Goal: Task Accomplishment & Management: Manage account settings

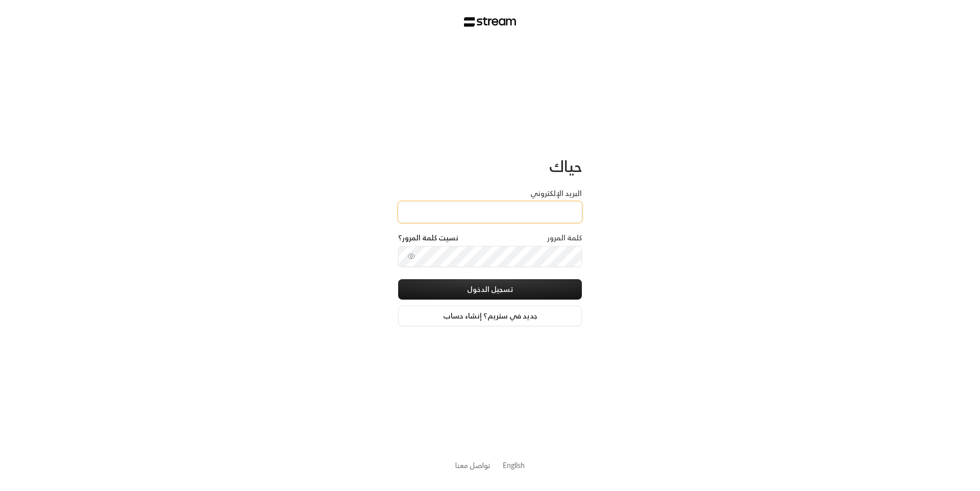
click at [558, 216] on input "البريد الإلكتروني" at bounding box center [490, 212] width 184 height 21
type input "[EMAIL_ADDRESS][DOMAIN_NAME]"
click at [506, 288] on button "تسجيل الدخول" at bounding box center [490, 289] width 184 height 20
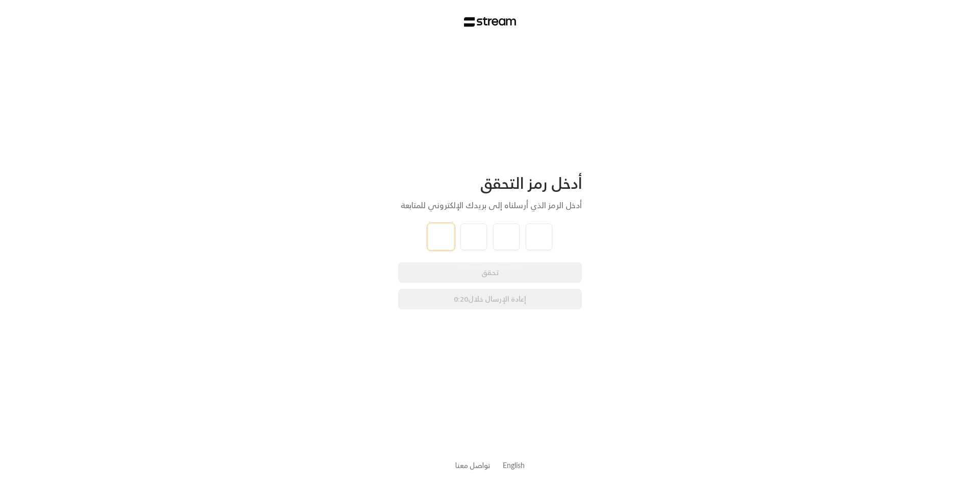
type input "6"
type input "3"
type input "8"
type input "9"
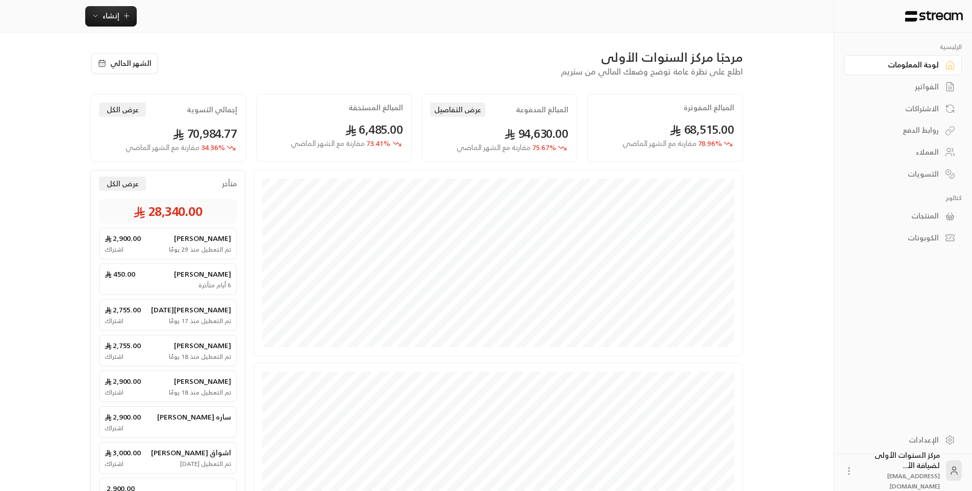
click at [939, 85] on link "الفواتير" at bounding box center [903, 87] width 118 height 20
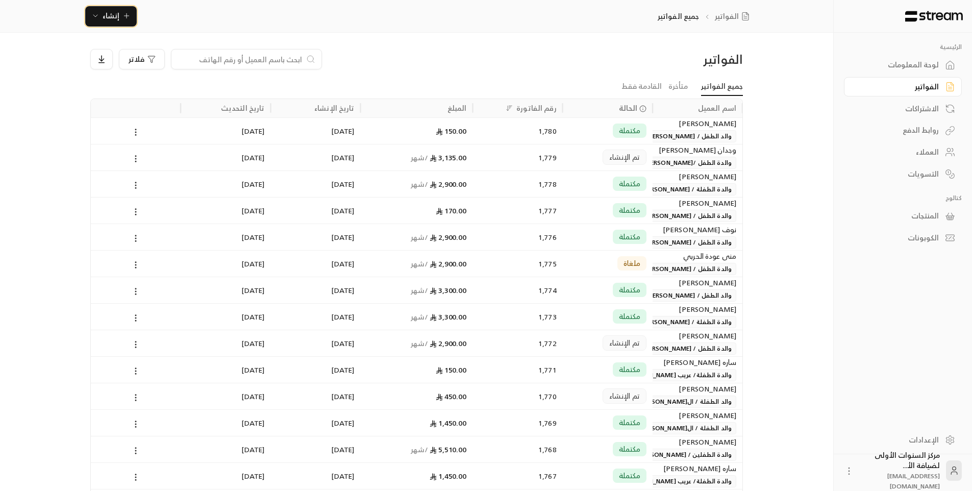
click at [127, 18] on icon "button" at bounding box center [126, 16] width 8 height 8
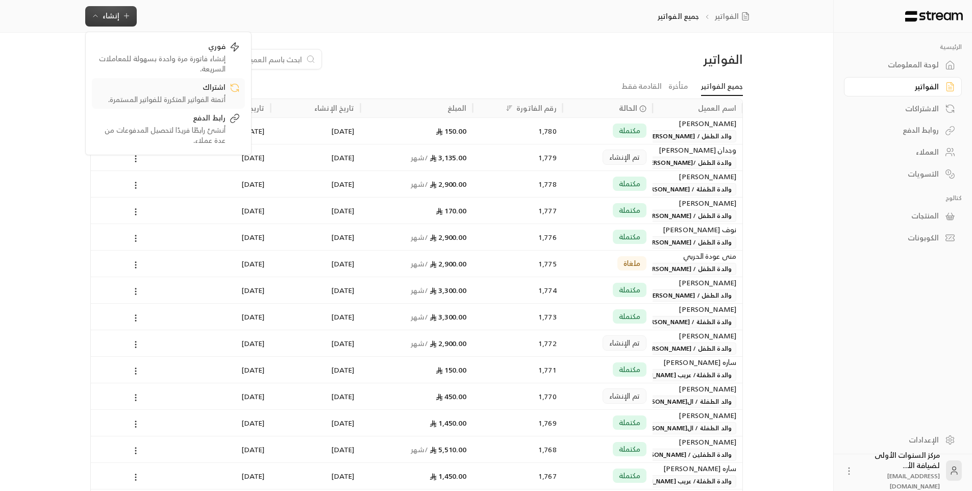
click at [224, 96] on div "أتمتة الفواتير المتكررة للفواتير المستمرة." at bounding box center [161, 99] width 129 height 10
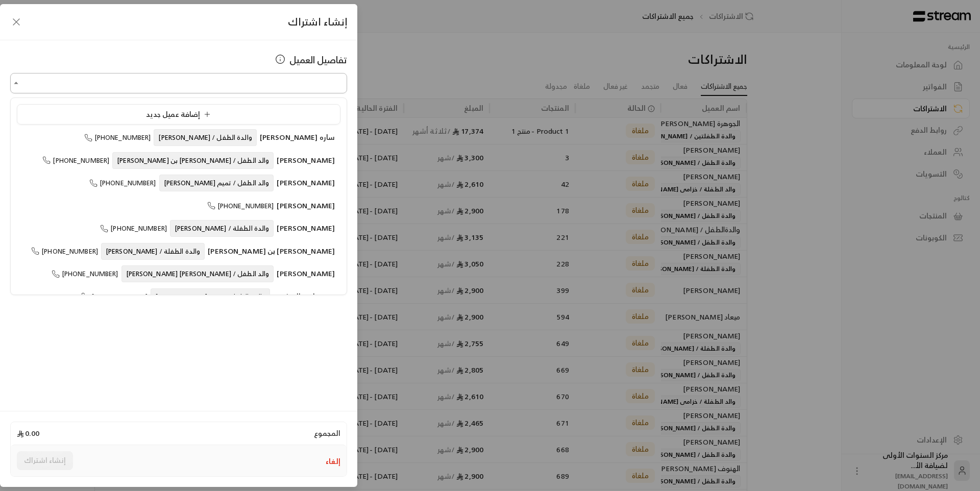
click at [289, 85] on input "اختر العميل" at bounding box center [178, 83] width 337 height 18
click at [260, 53] on div "تفاصيل العميل" at bounding box center [178, 60] width 337 height 14
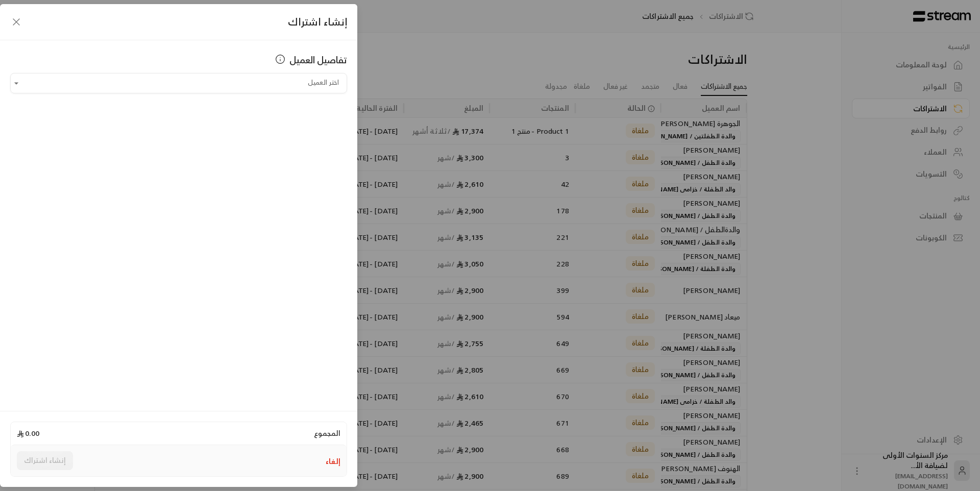
click at [331, 459] on button "إلغاء" at bounding box center [333, 461] width 15 height 10
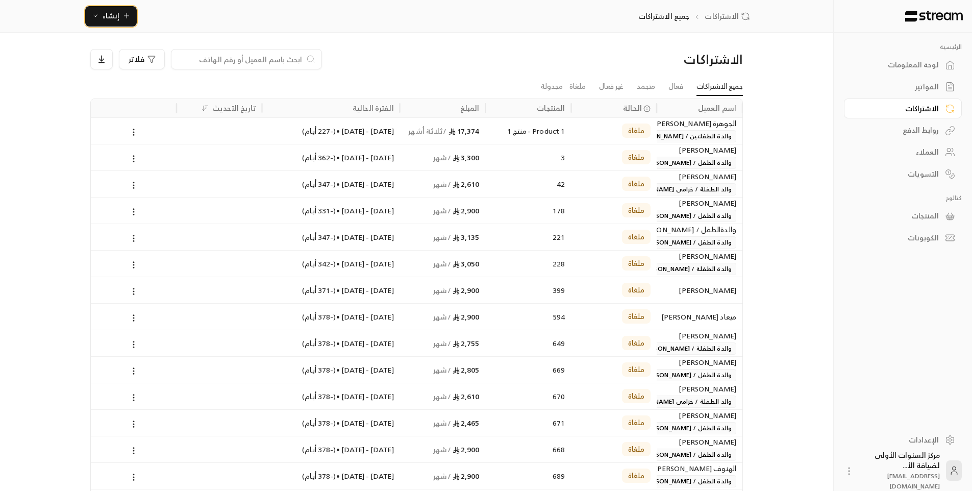
click at [106, 21] on span "إنشاء" at bounding box center [111, 15] width 17 height 13
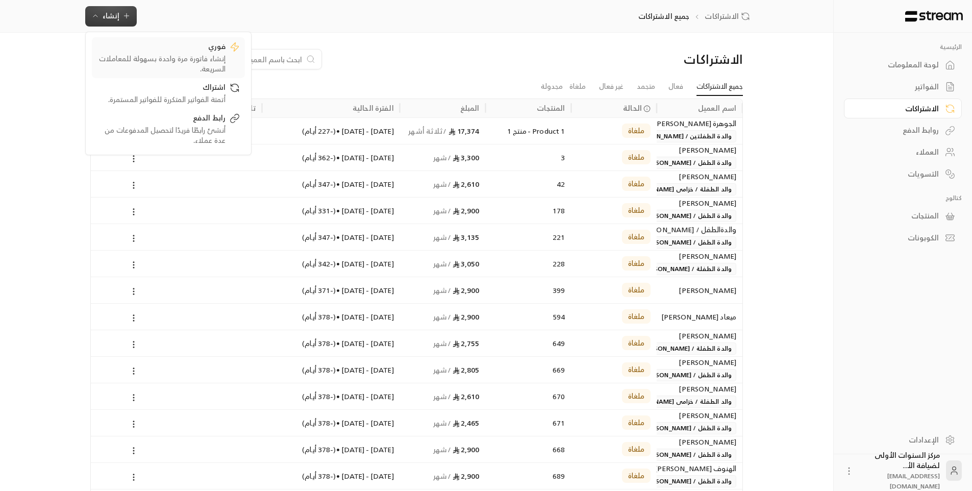
click at [158, 55] on div "إنشاء فاتورة مرة واحدة بسهولة للمعاملات السريعة." at bounding box center [161, 64] width 129 height 20
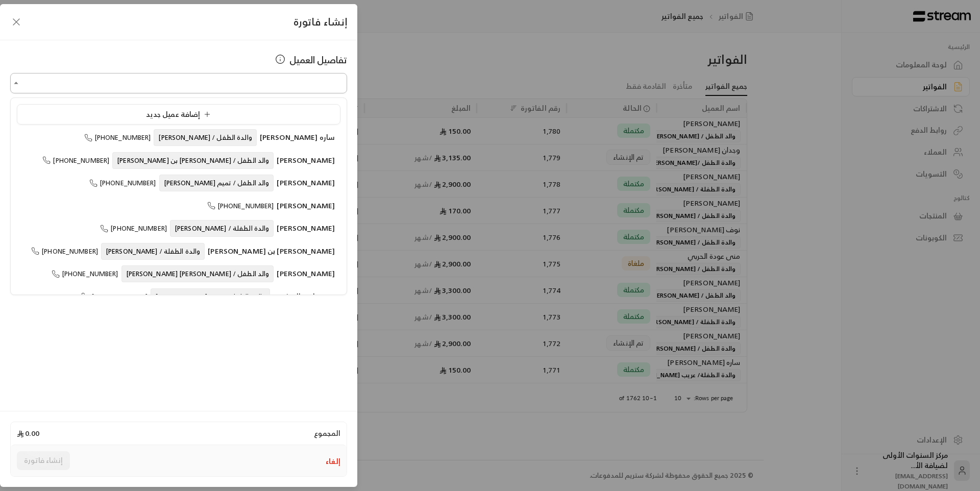
click at [281, 85] on input "اختر العميل" at bounding box center [178, 83] width 337 height 18
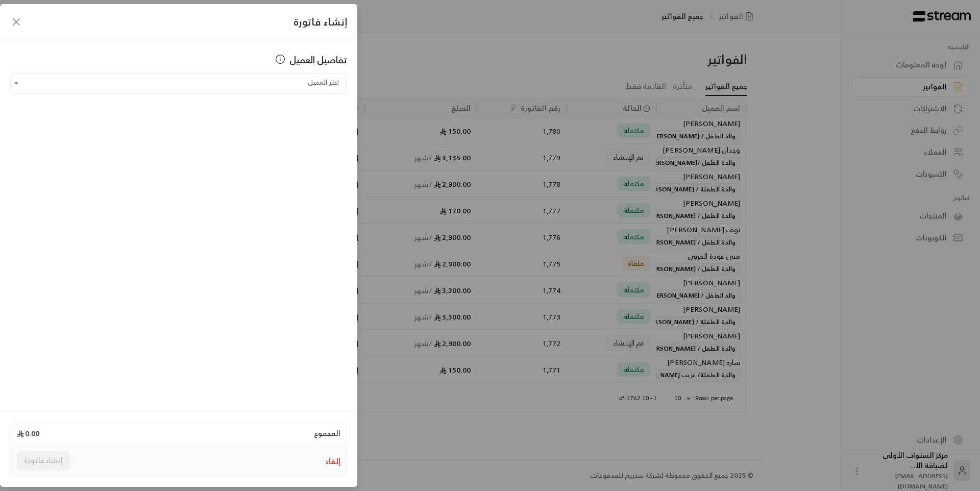
click at [338, 457] on button "إلغاء" at bounding box center [333, 461] width 15 height 10
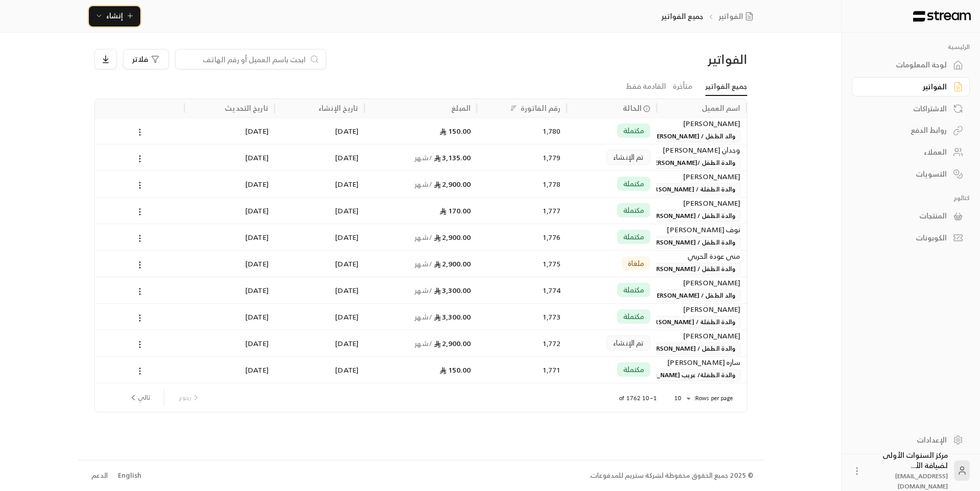
click at [118, 18] on span "إنشاء" at bounding box center [114, 15] width 17 height 13
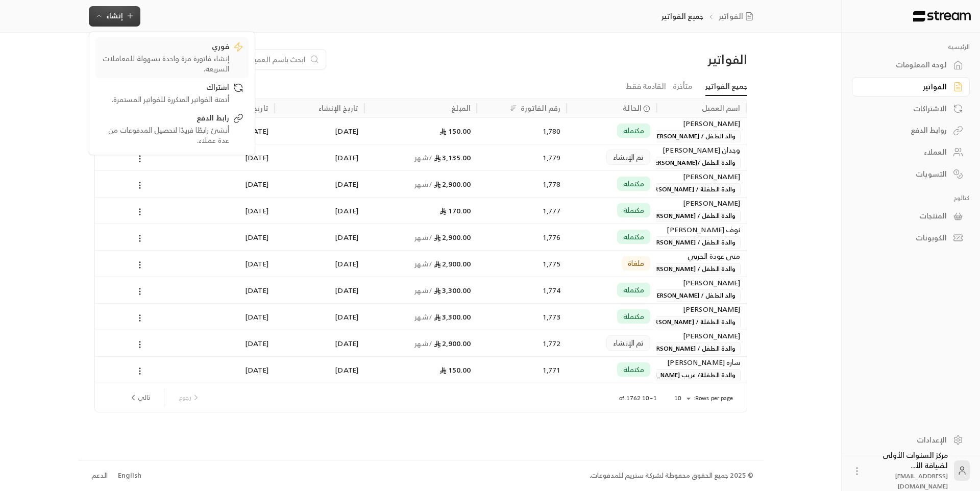
click at [169, 51] on div "فوري" at bounding box center [165, 47] width 129 height 12
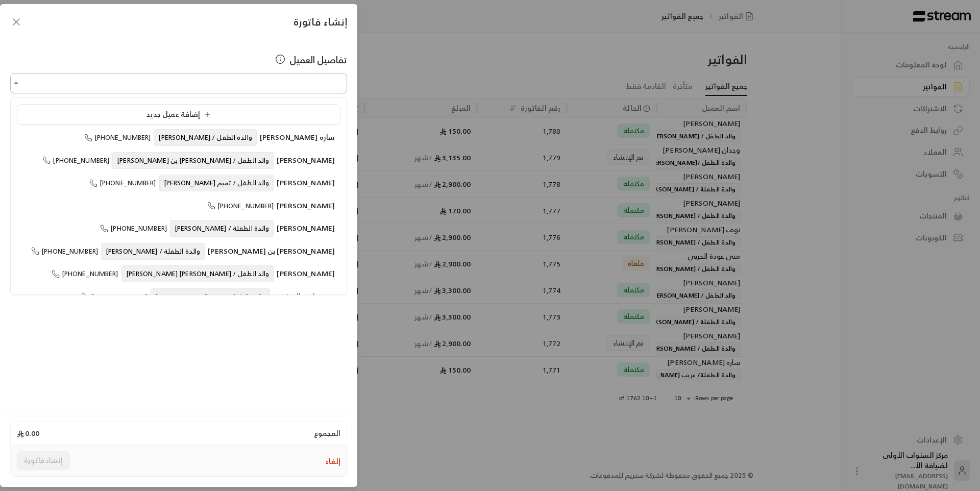
click at [309, 89] on input "اختر العميل" at bounding box center [178, 83] width 337 height 18
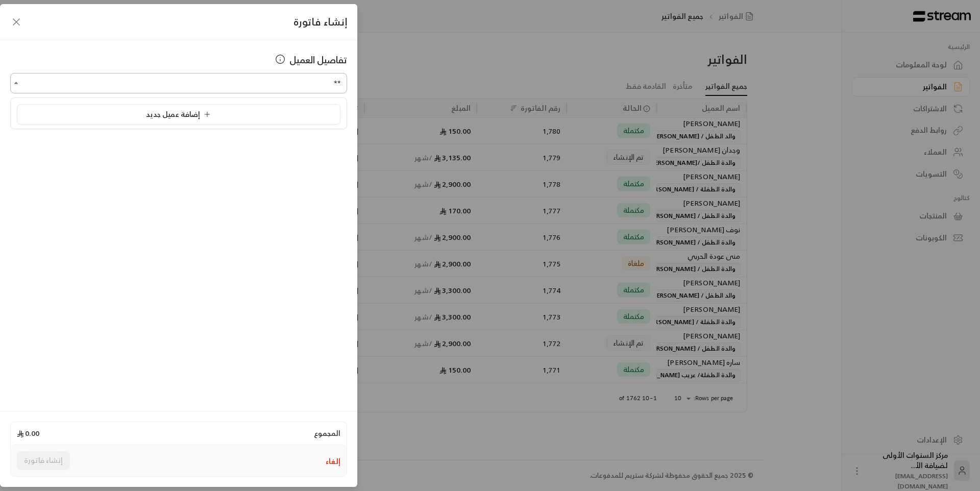
type input "*"
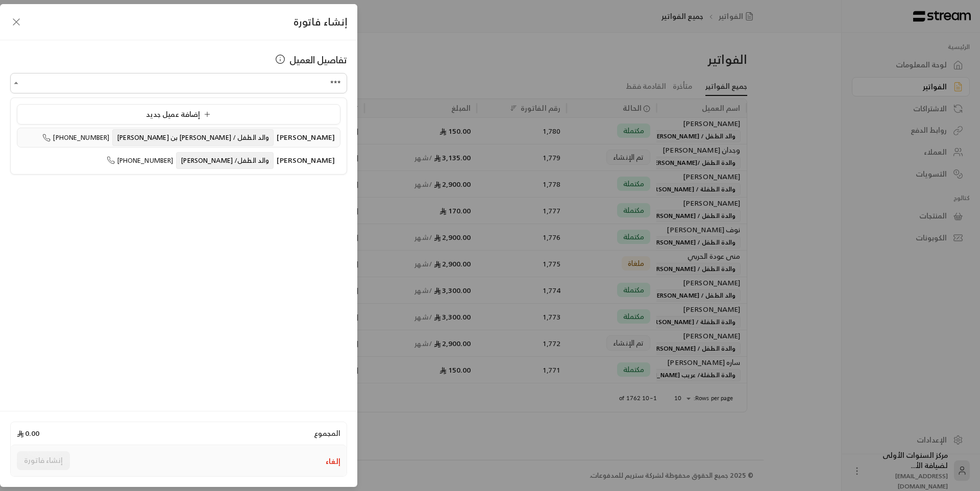
click at [277, 140] on span "[PERSON_NAME]" at bounding box center [306, 137] width 58 height 13
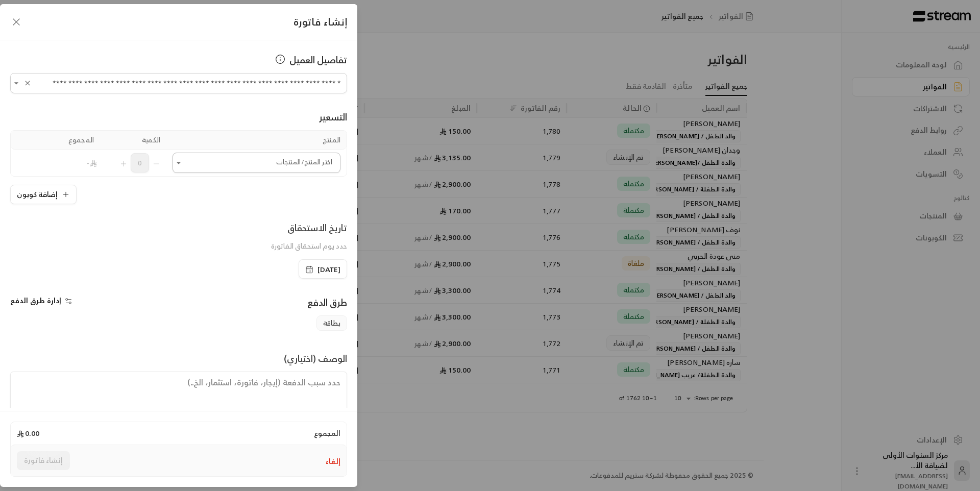
type input "**********"
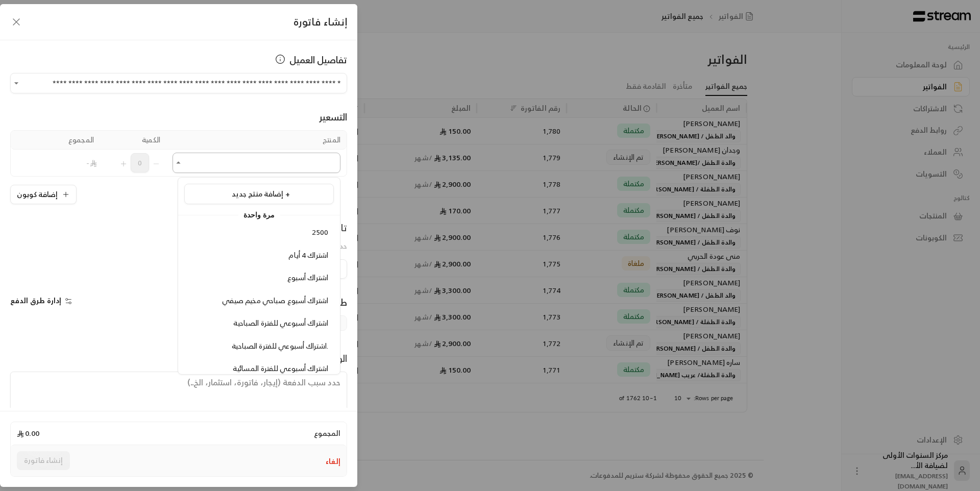
click at [260, 165] on input "اختر العميل" at bounding box center [256, 163] width 168 height 18
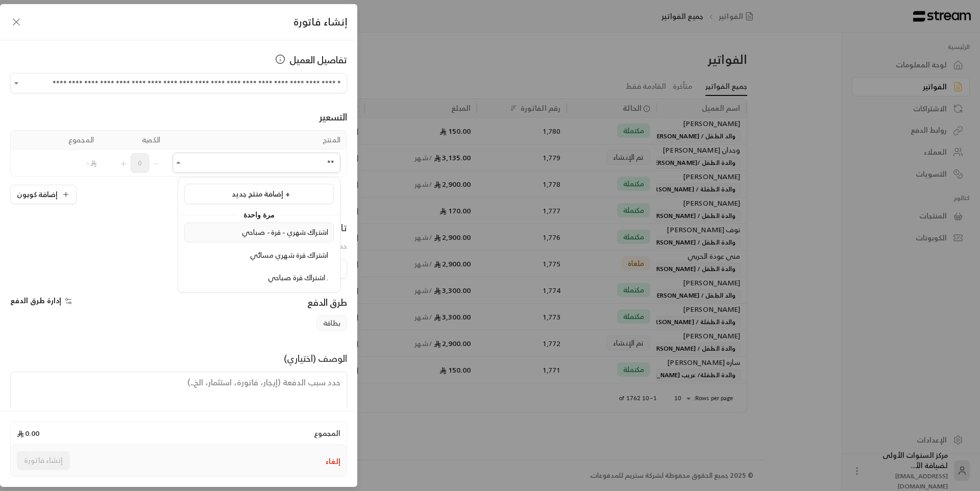
click at [266, 232] on span "اشتراك شهري - قرة - صباحي" at bounding box center [285, 232] width 86 height 13
type input "**"
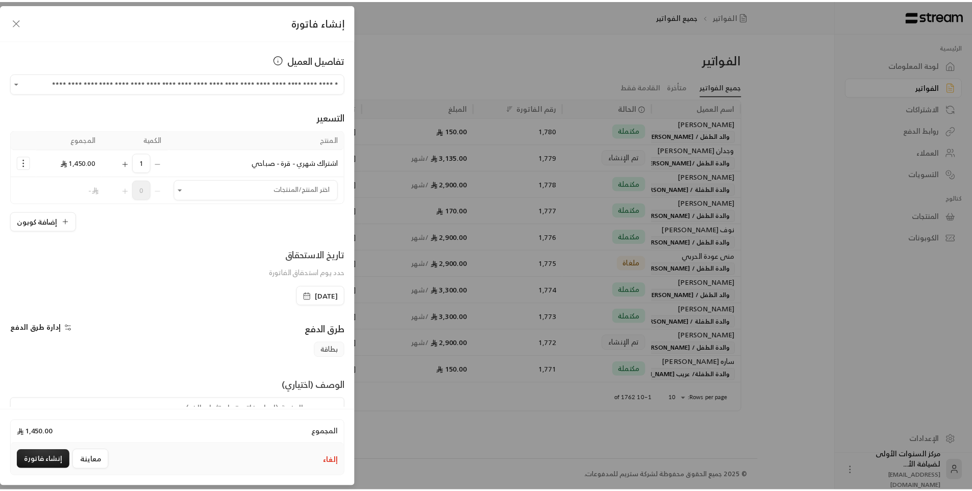
scroll to position [49, 0]
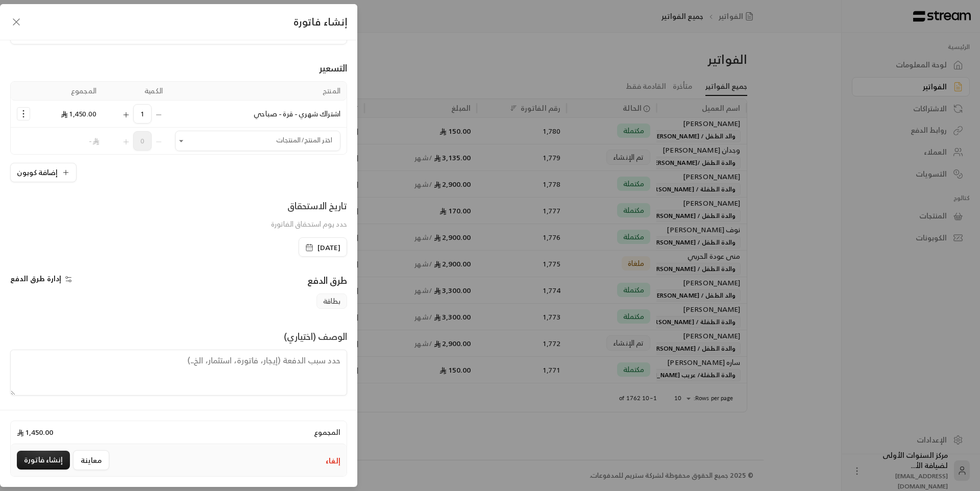
click at [321, 357] on textarea at bounding box center [178, 373] width 337 height 46
paste textarea "[DATE] - [DATE]"
type textarea "فترة الخدمة [DATE] - [DATE]"
click at [60, 460] on button "إنشاء فاتورة" at bounding box center [43, 460] width 53 height 19
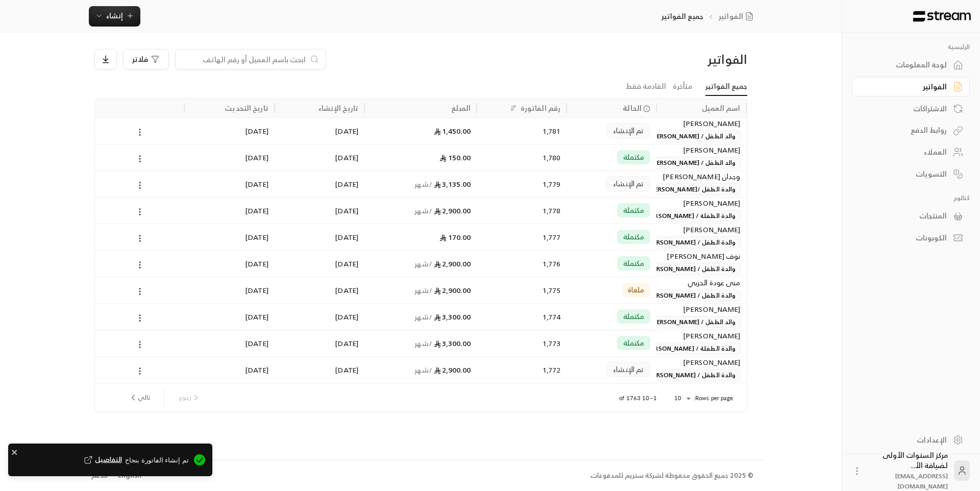
click at [694, 126] on div "[PERSON_NAME]" at bounding box center [701, 123] width 78 height 11
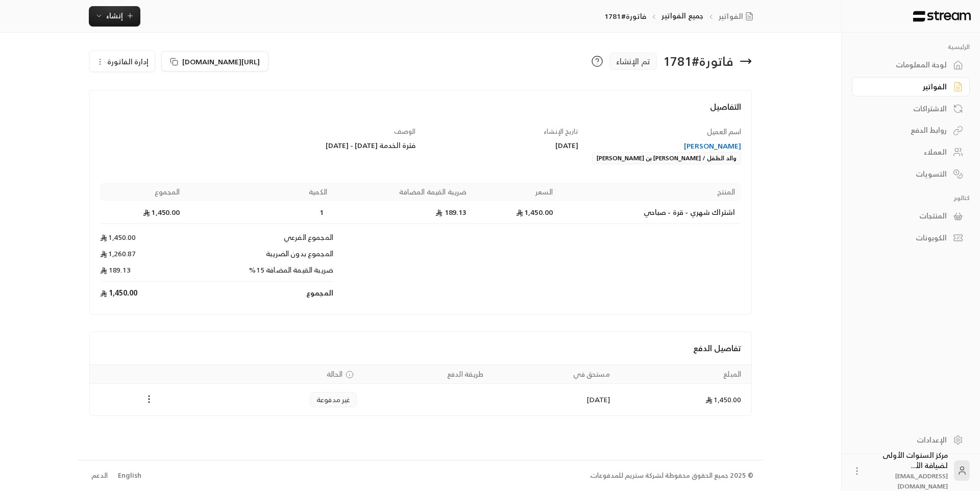
click at [147, 402] on icon "Payments" at bounding box center [149, 399] width 10 height 10
click at [176, 434] on li "تغيير الحالة الى مدفوعة" at bounding box center [187, 425] width 79 height 18
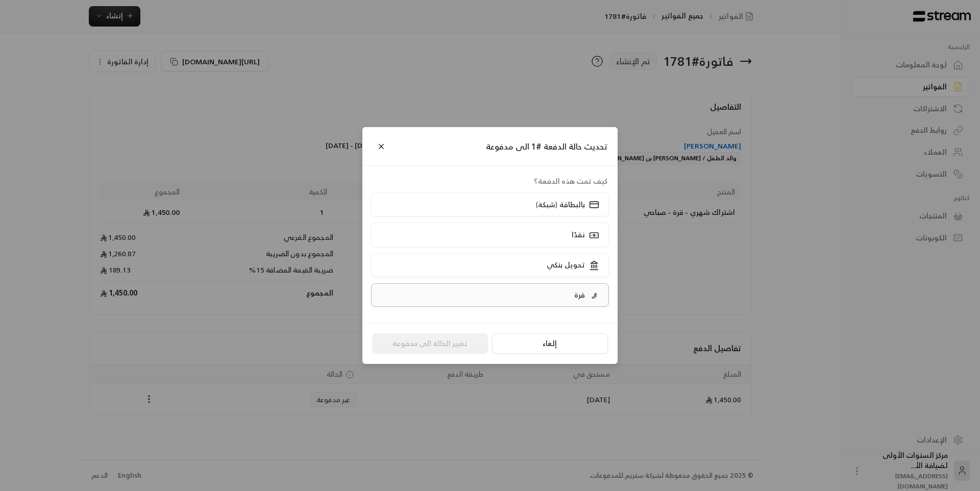
click at [568, 294] on label "قرة" at bounding box center [490, 294] width 238 height 23
click at [431, 339] on button "تغيير الحالة الى مدفوعة" at bounding box center [430, 343] width 116 height 20
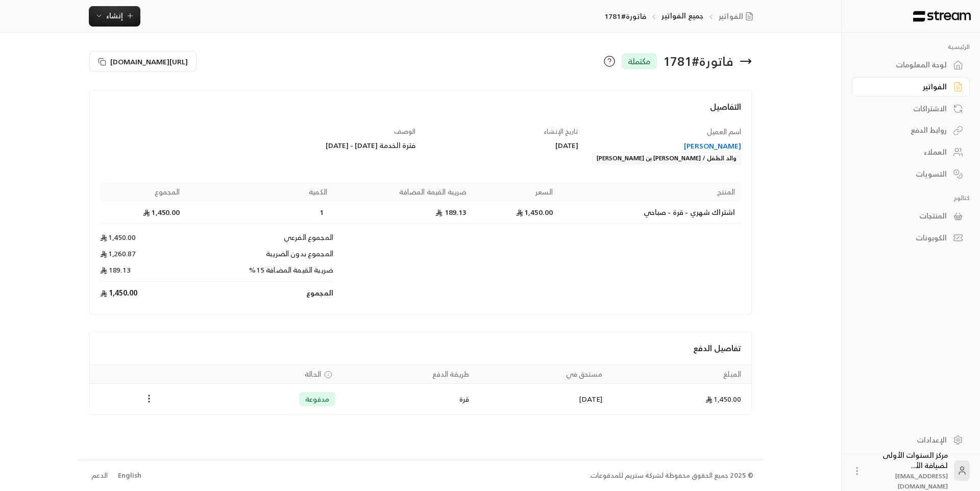
click at [747, 62] on icon at bounding box center [745, 61] width 12 height 12
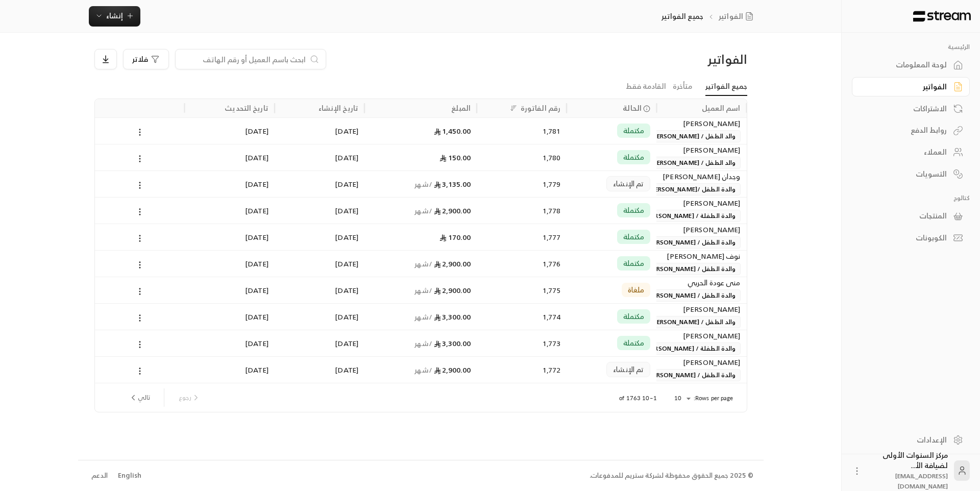
click at [613, 179] on div "تم الإنشاء" at bounding box center [628, 183] width 44 height 15
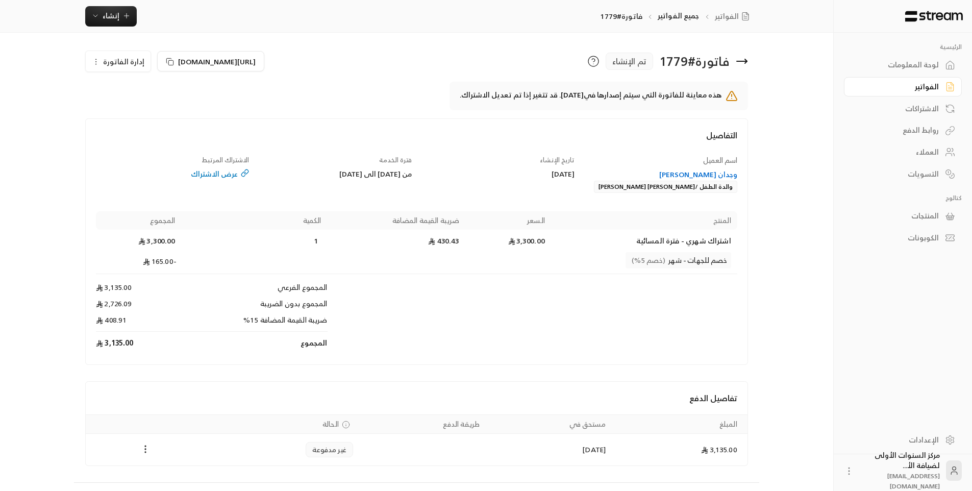
click at [743, 65] on icon at bounding box center [742, 61] width 12 height 12
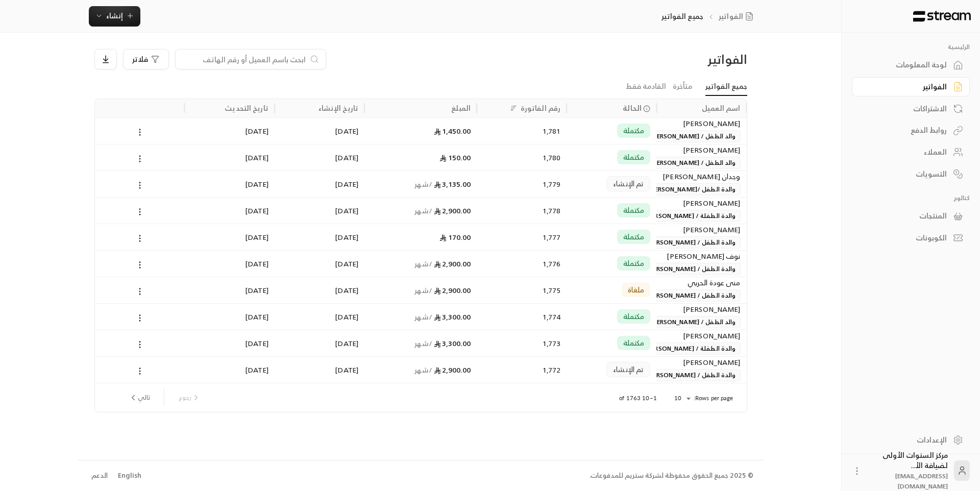
click at [933, 60] on div "لوحة المعلومات" at bounding box center [905, 65] width 82 height 10
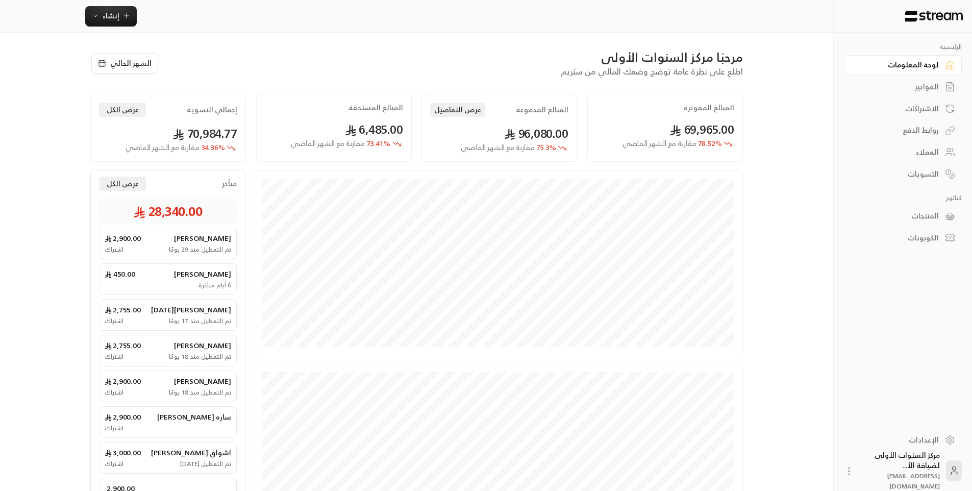
click at [842, 255] on div "الرئيسية لوحة المعلومات الفواتير الاشتراكات روابط الدفع العملاء التسويات كتالوج…" at bounding box center [903, 229] width 138 height 392
